Goal: Navigation & Orientation: Find specific page/section

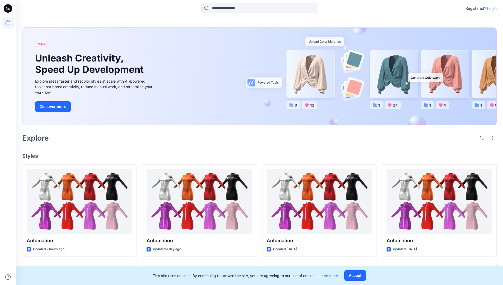
click at [491, 8] on p "Login" at bounding box center [492, 9] width 10 height 6
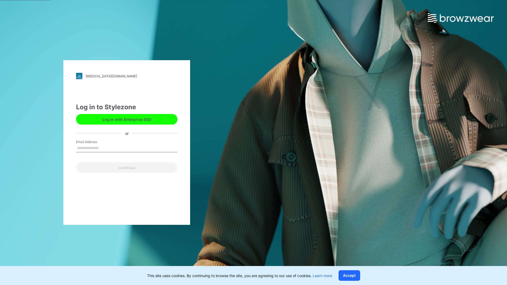
click at [104, 148] on input "Email Address" at bounding box center [126, 148] width 101 height 8
type input "**********"
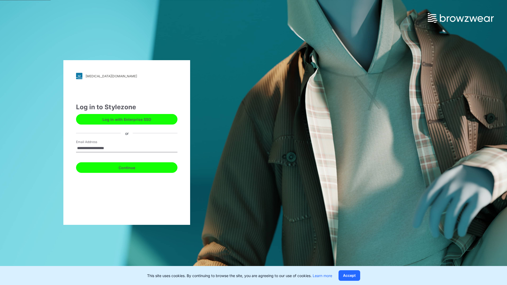
click at [133, 167] on button "Continue" at bounding box center [126, 167] width 101 height 11
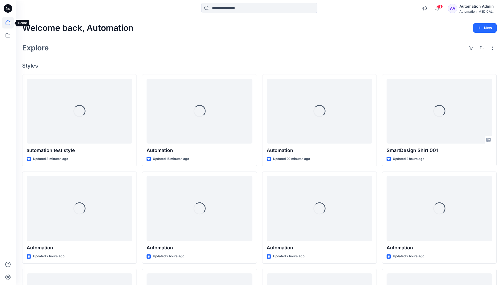
click at [10, 23] on icon at bounding box center [8, 22] width 5 height 5
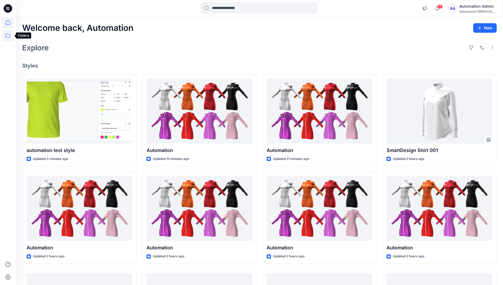
click at [7, 36] on icon at bounding box center [8, 36] width 12 height 12
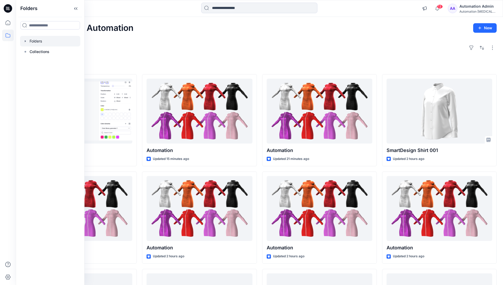
click at [35, 41] on div at bounding box center [50, 41] width 60 height 11
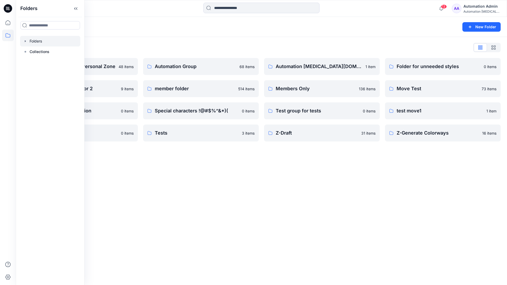
click at [223, 178] on div "Folders New Folder Folders List Automation Admin's Personal Zone 48 items Group…" at bounding box center [261, 151] width 491 height 268
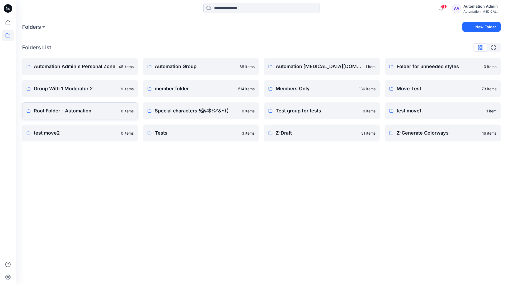
click at [49, 111] on p "Root Folder - Automation" at bounding box center [76, 110] width 84 height 7
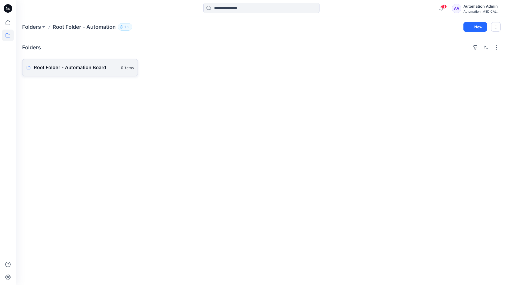
click at [96, 72] on link "Root Folder - Automation Board 0 items" at bounding box center [80, 67] width 116 height 17
